Goal: Transaction & Acquisition: Download file/media

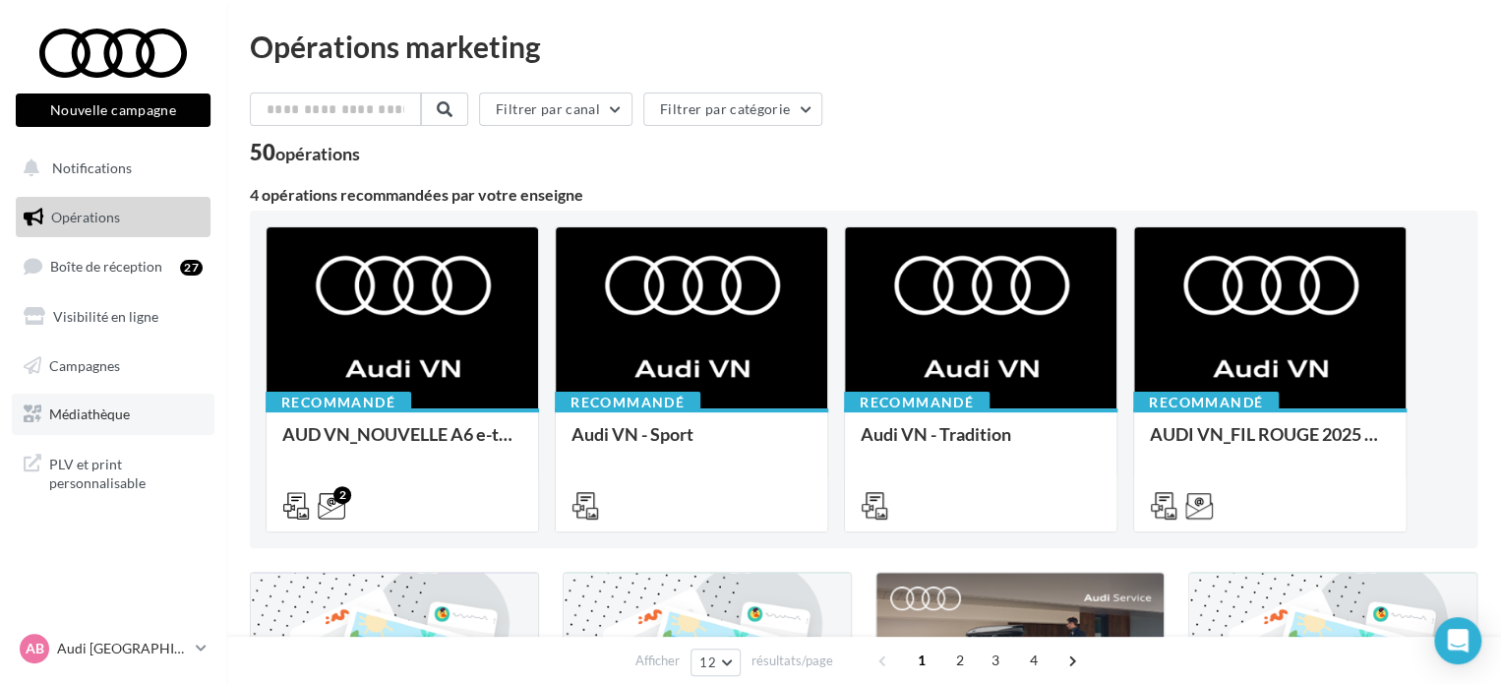
click at [157, 423] on link "Médiathèque" at bounding box center [113, 413] width 203 height 41
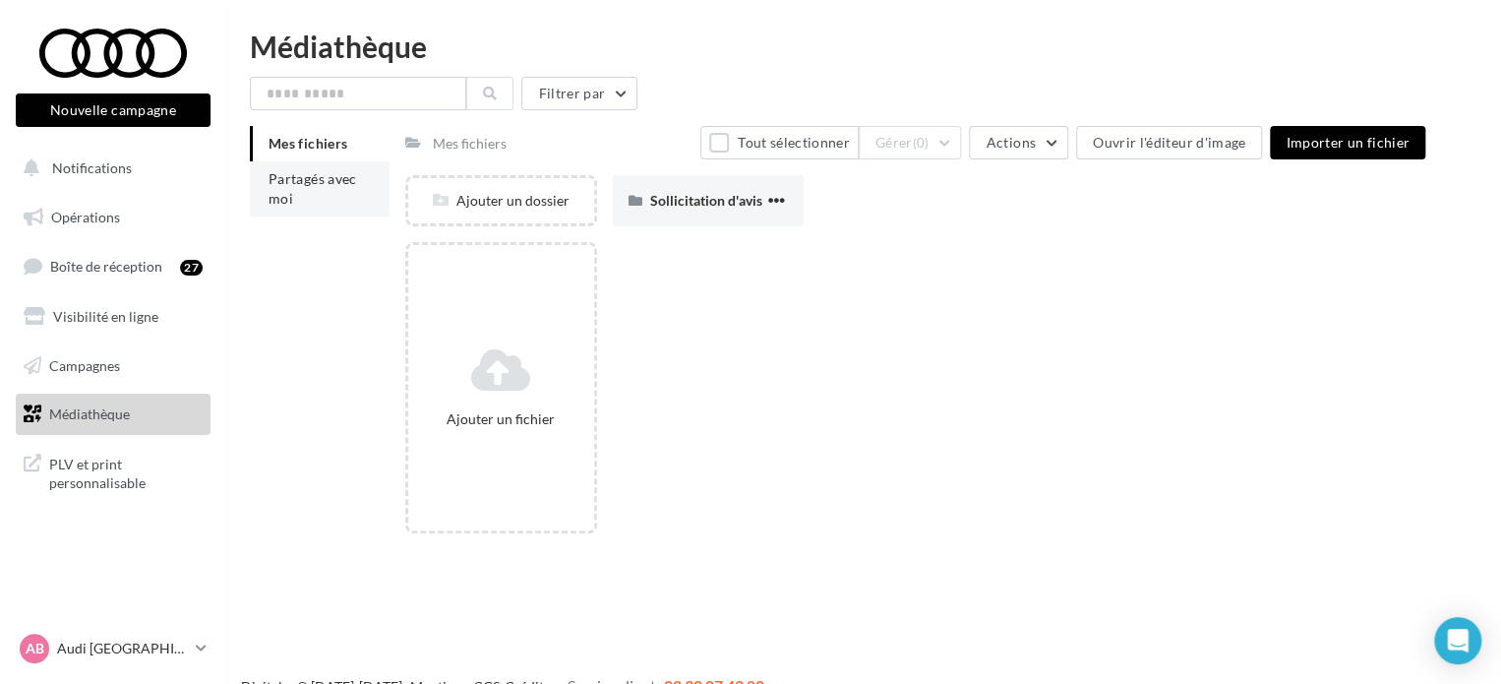
click at [311, 202] on li "Partagés avec moi" at bounding box center [320, 188] width 140 height 55
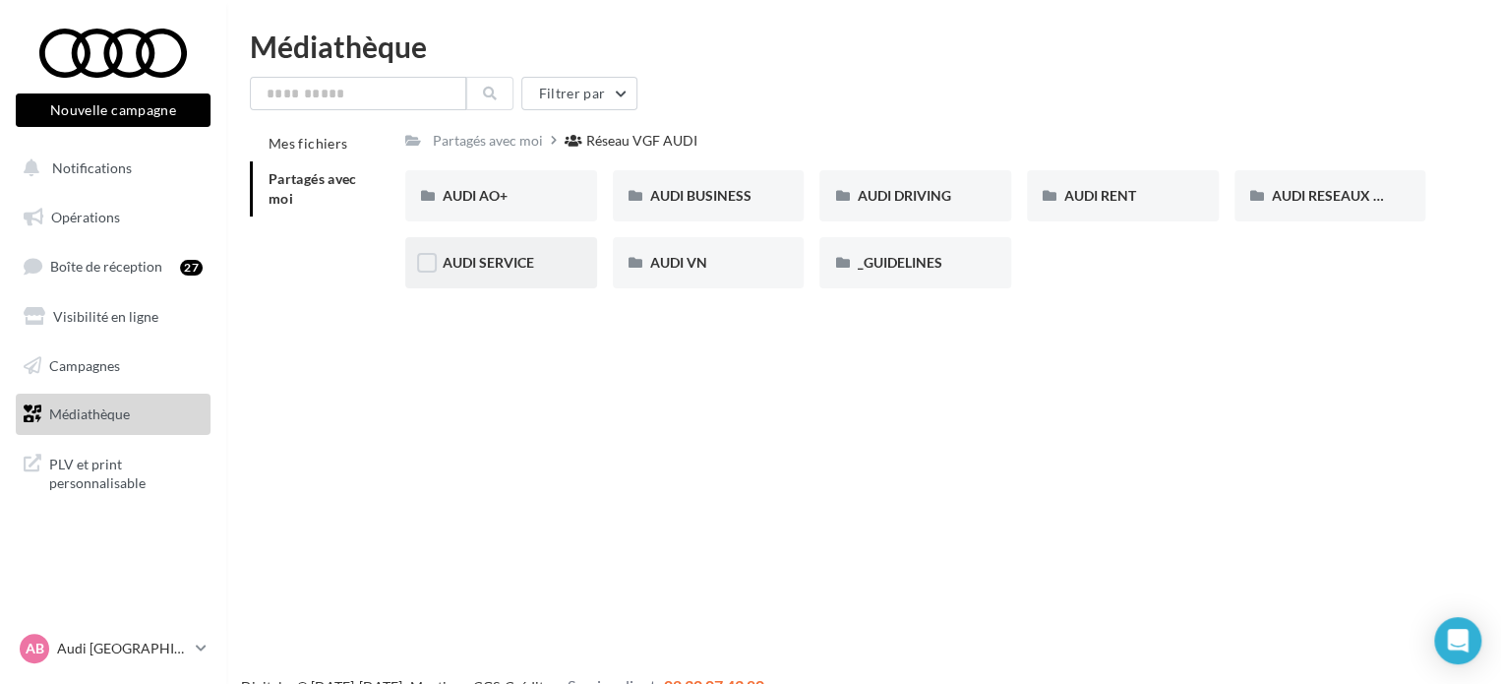
click at [512, 272] on div "AUDI SERVICE" at bounding box center [501, 263] width 117 height 20
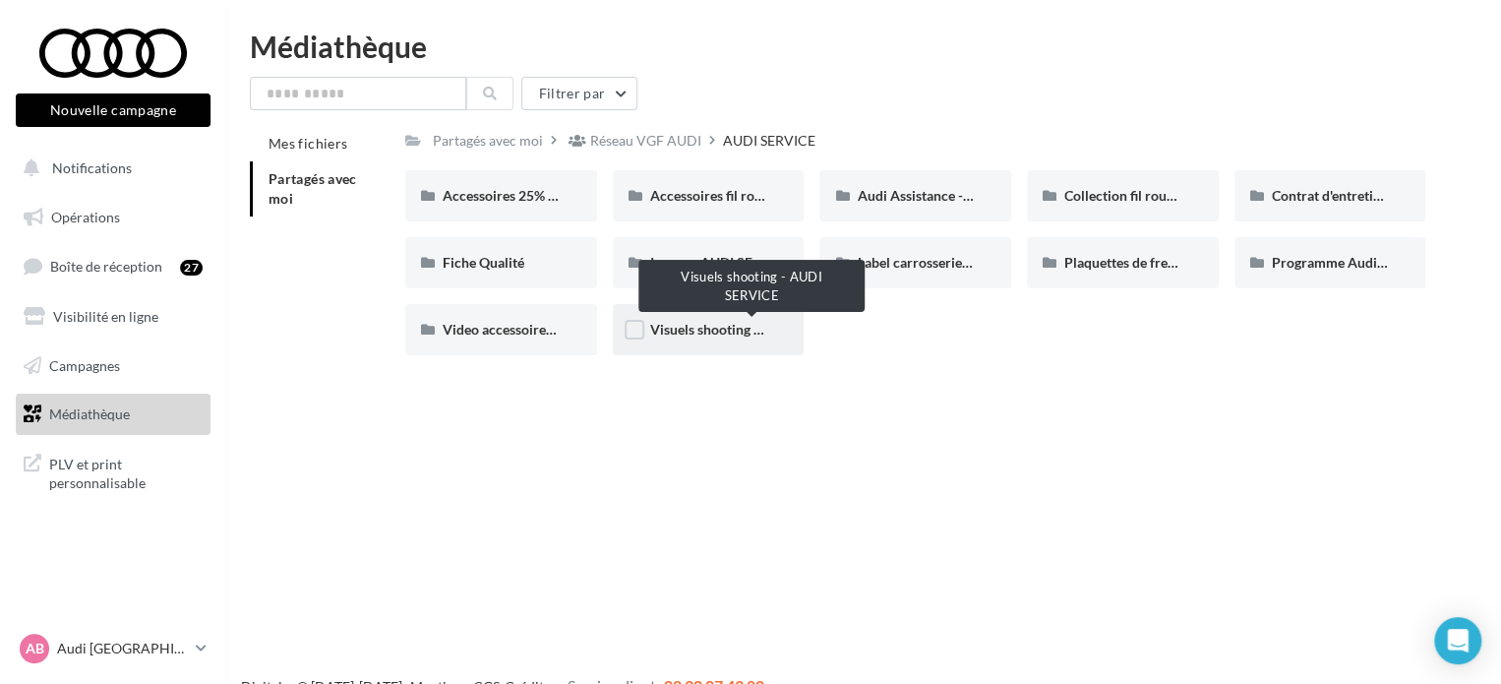
click at [684, 326] on span "Visuels shooting - AUDI SERVICE" at bounding box center [751, 329] width 203 height 17
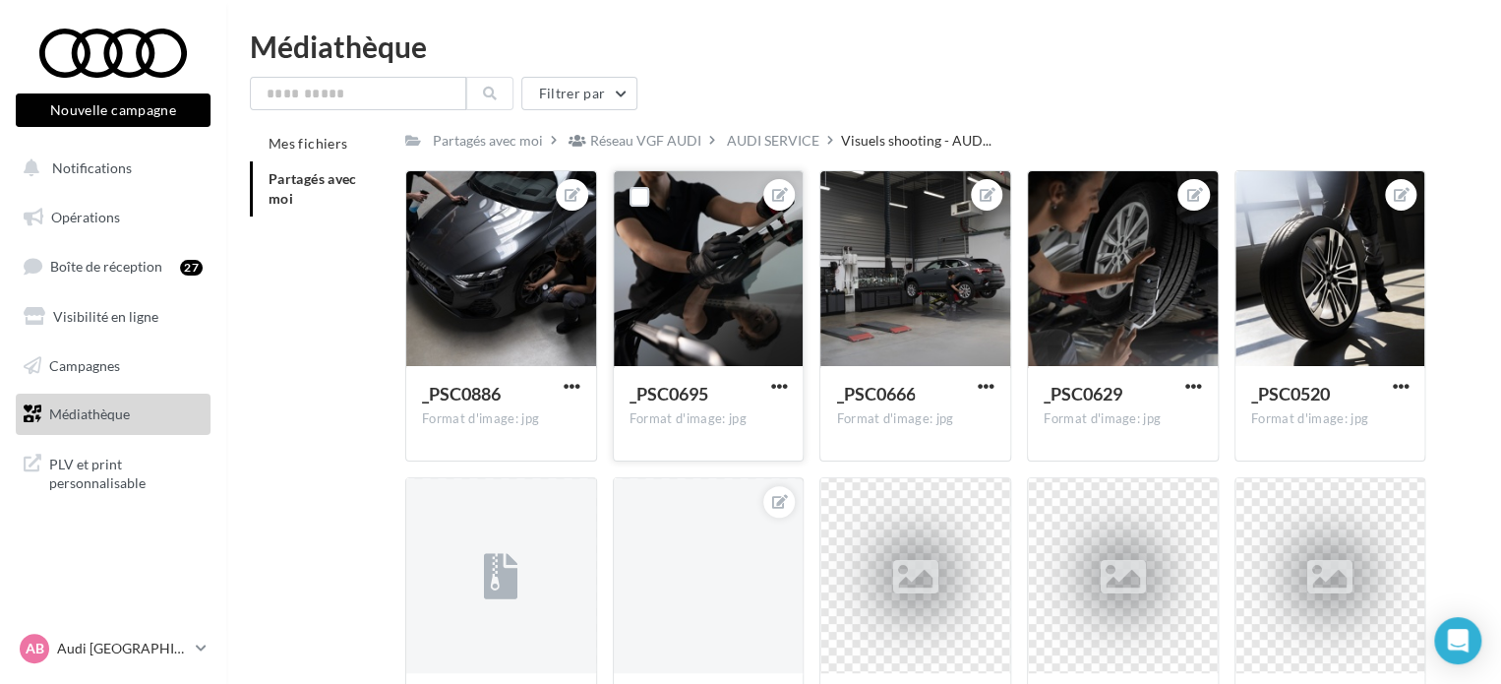
click at [697, 385] on span "_PSC0695" at bounding box center [668, 394] width 79 height 22
click at [736, 315] on div at bounding box center [709, 269] width 190 height 197
click at [777, 386] on span "button" at bounding box center [778, 386] width 17 height 17
click at [696, 467] on button "Télécharger" at bounding box center [687, 475] width 208 height 51
click at [701, 253] on div at bounding box center [709, 269] width 190 height 197
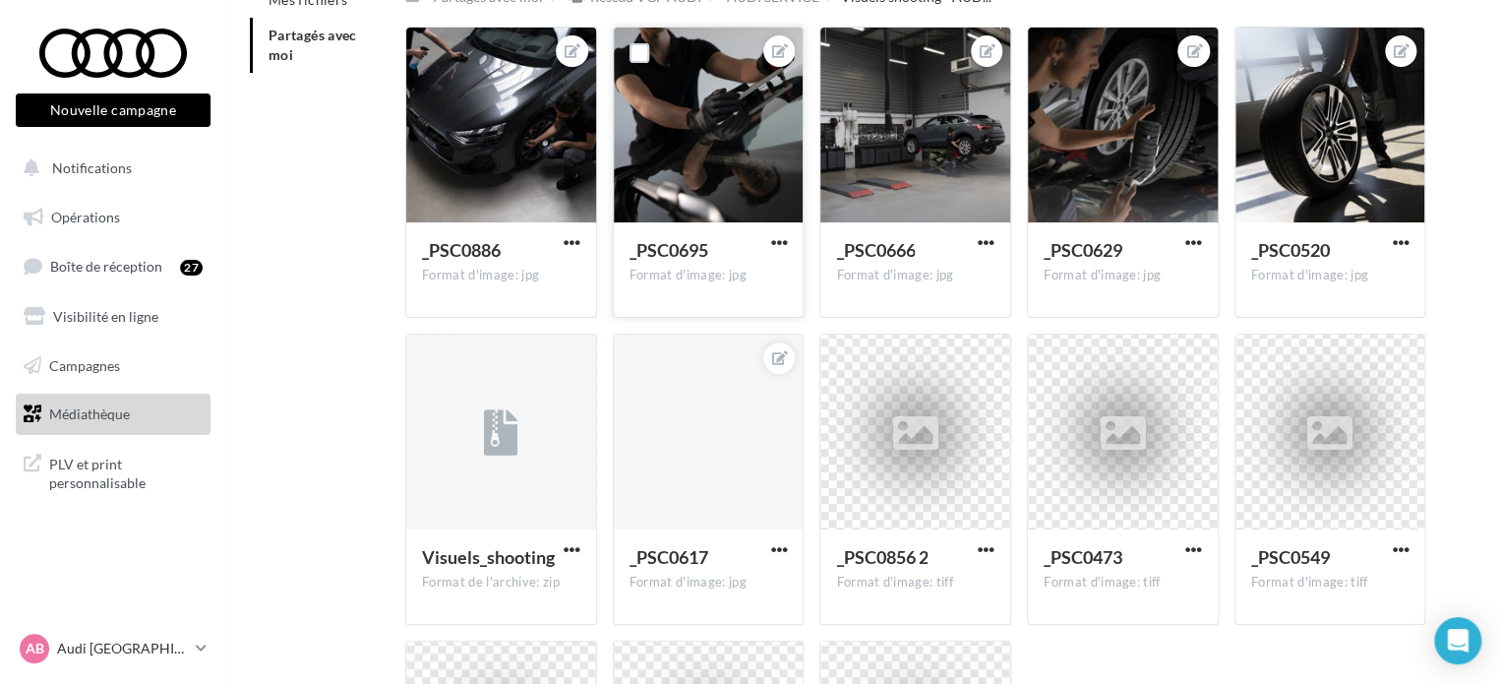
scroll to position [295, 0]
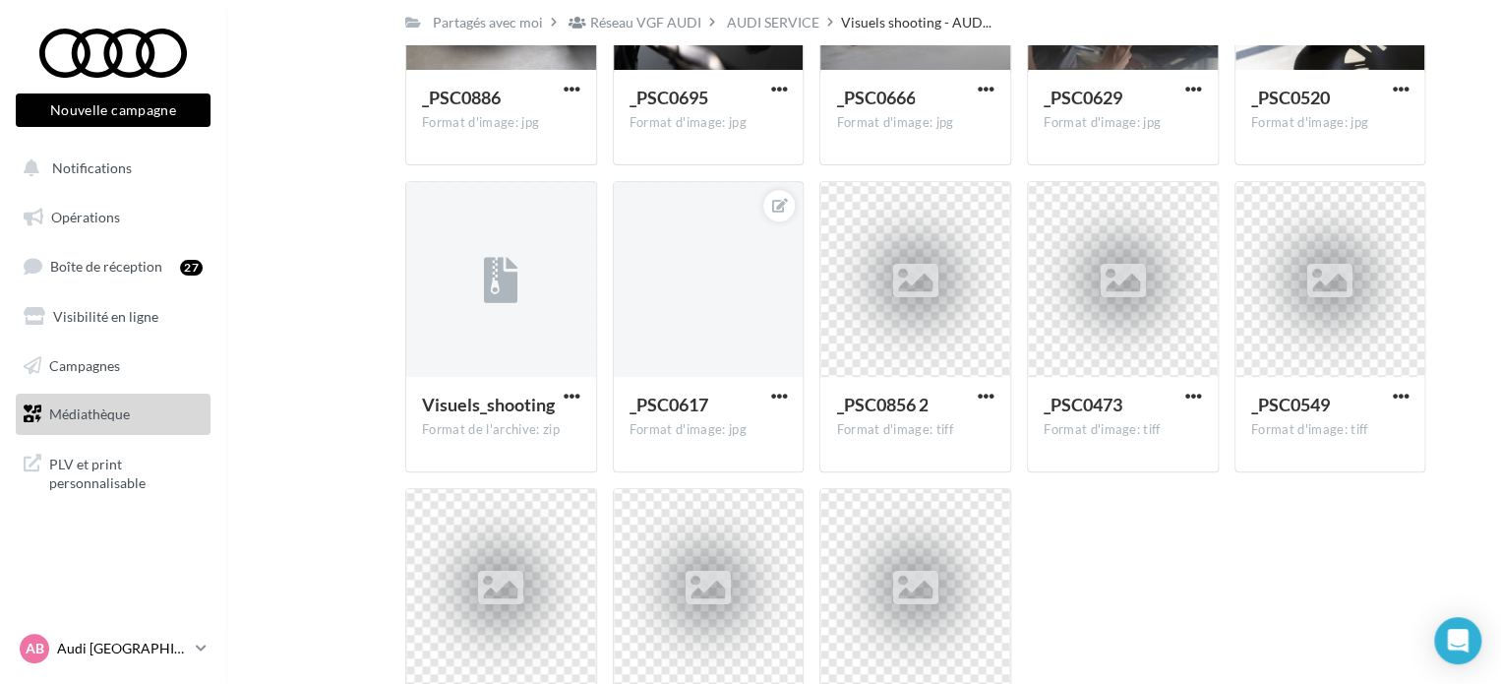
click at [197, 644] on icon at bounding box center [201, 647] width 11 height 17
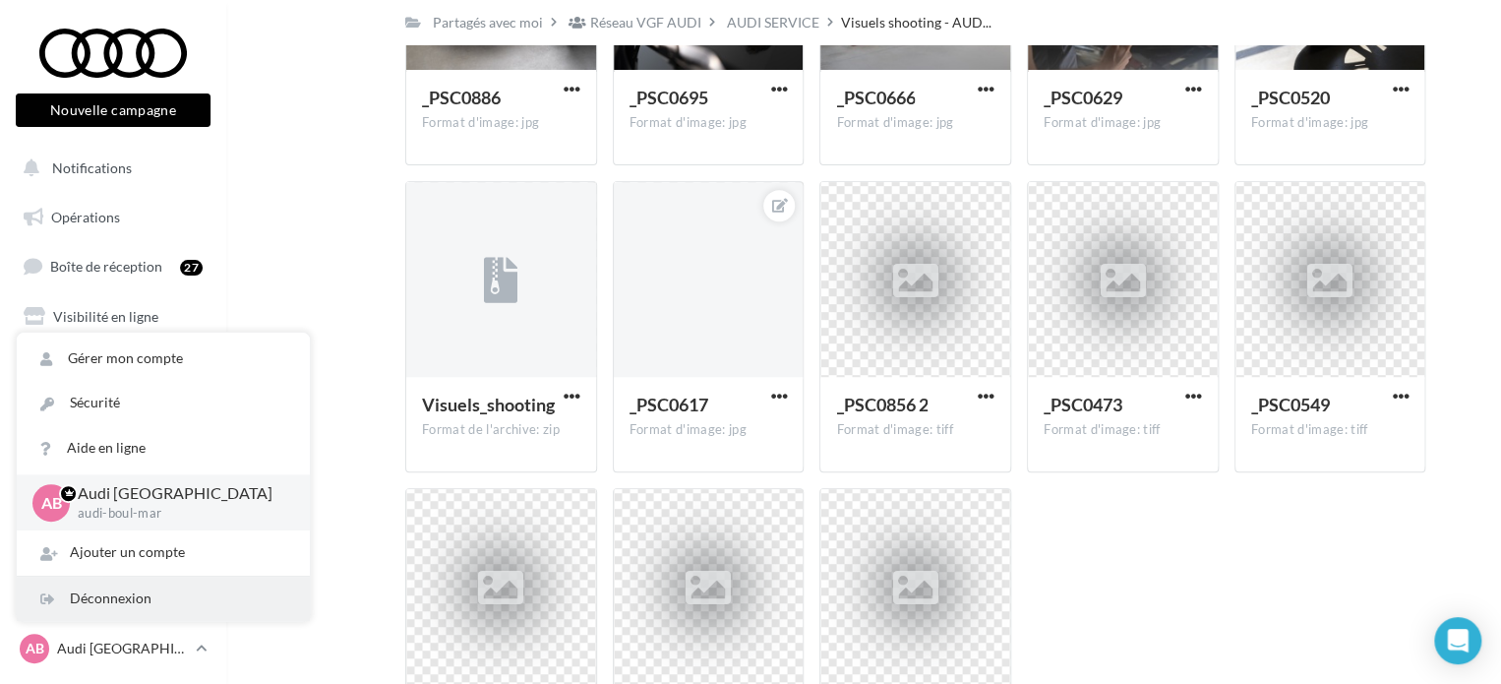
click at [144, 595] on div "Déconnexion" at bounding box center [163, 598] width 293 height 44
